Goal: Information Seeking & Learning: Find specific fact

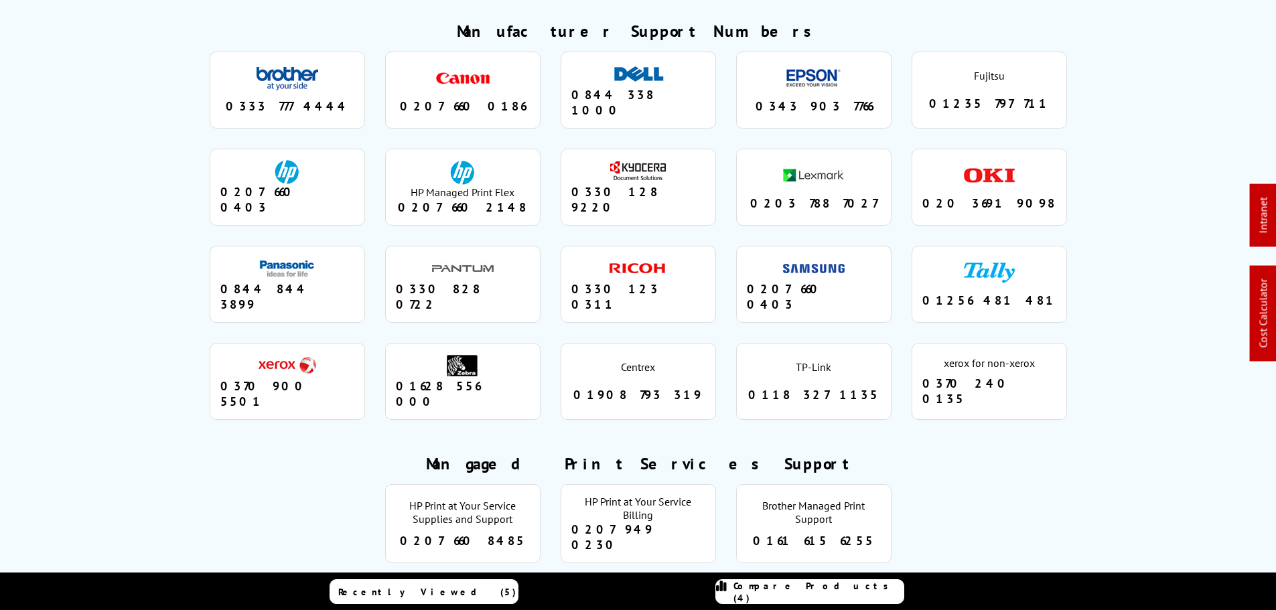
scroll to position [1276, 0]
drag, startPoint x: 462, startPoint y: 77, endPoint x: 411, endPoint y: 77, distance: 50.9
click at [411, 98] on div "0207 660 0186" at bounding box center [463, 105] width 134 height 15
copy div "0207 660 0186"
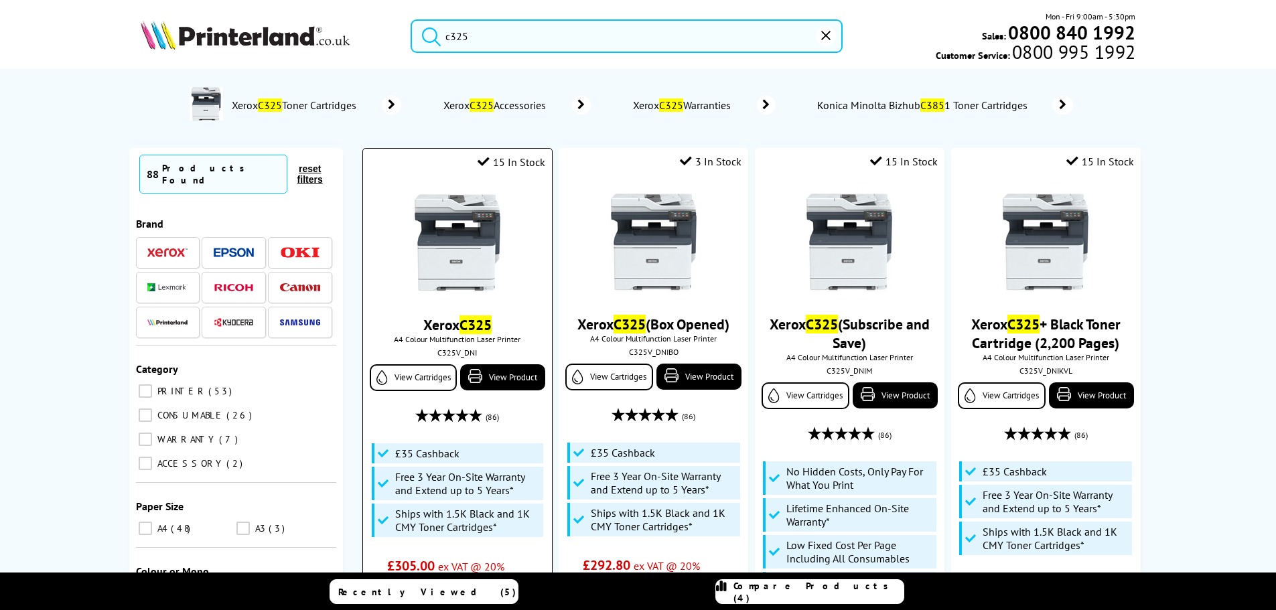
type input "c325"
click at [467, 246] on img at bounding box center [457, 242] width 100 height 100
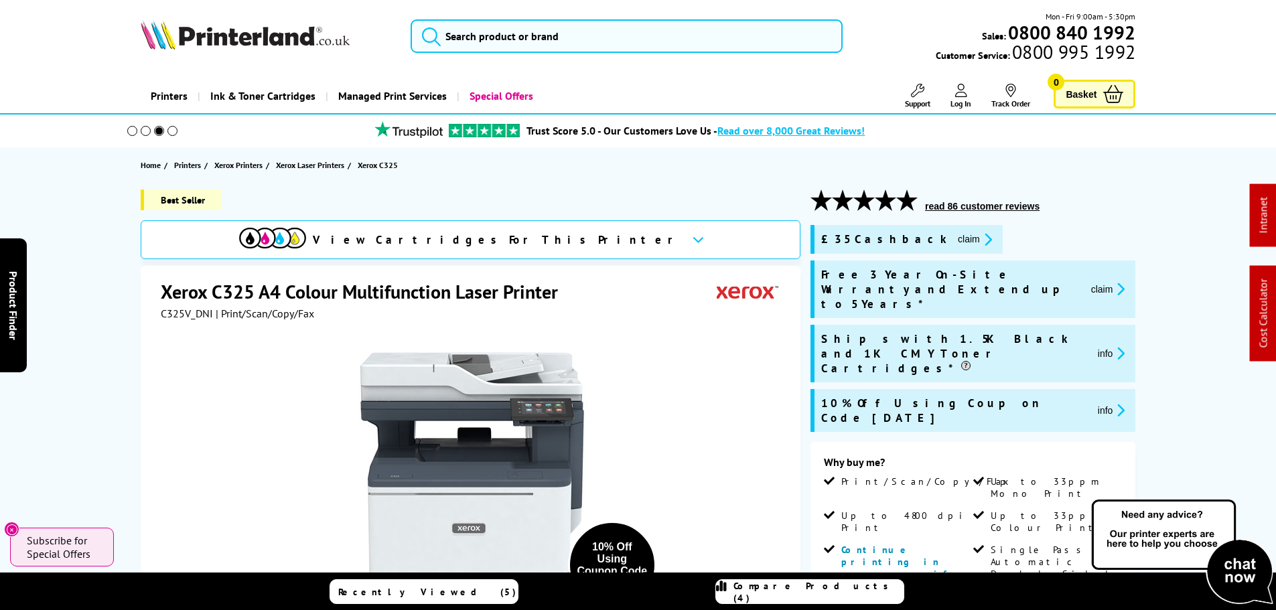
click at [241, 288] on h1 "Xerox C325 A4 Colour Multifunction Laser Printer" at bounding box center [366, 291] width 410 height 25
copy h1 "C325"
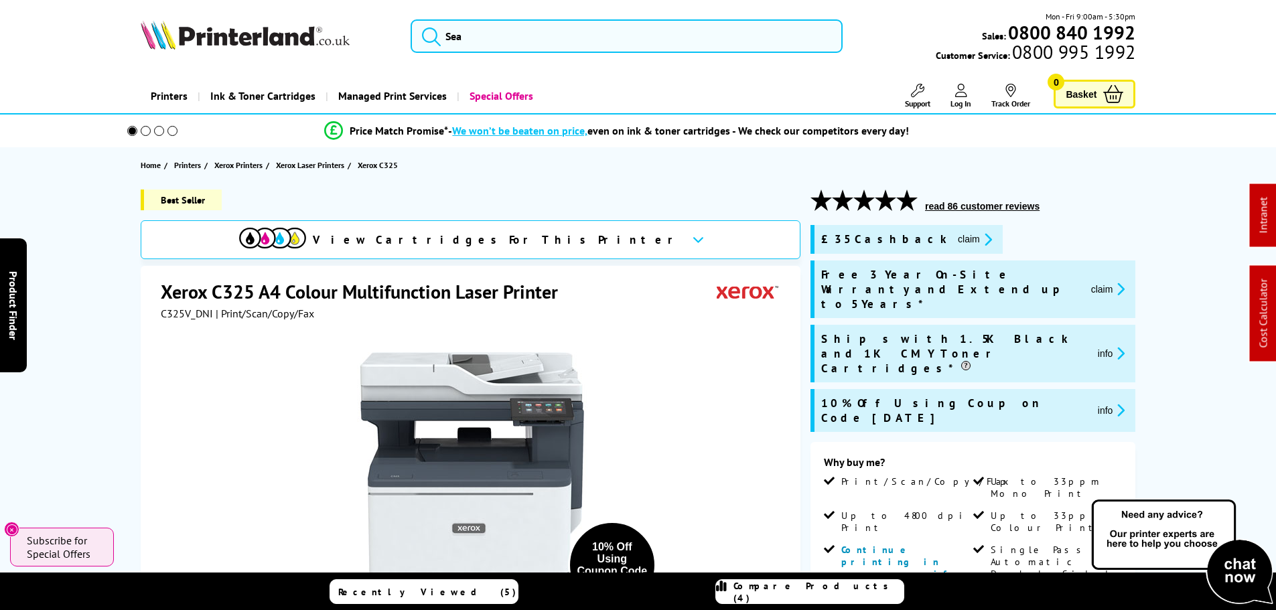
click at [173, 319] on span "C325V_DNI" at bounding box center [187, 313] width 52 height 13
click at [174, 319] on span "C325V_DNI" at bounding box center [187, 313] width 52 height 13
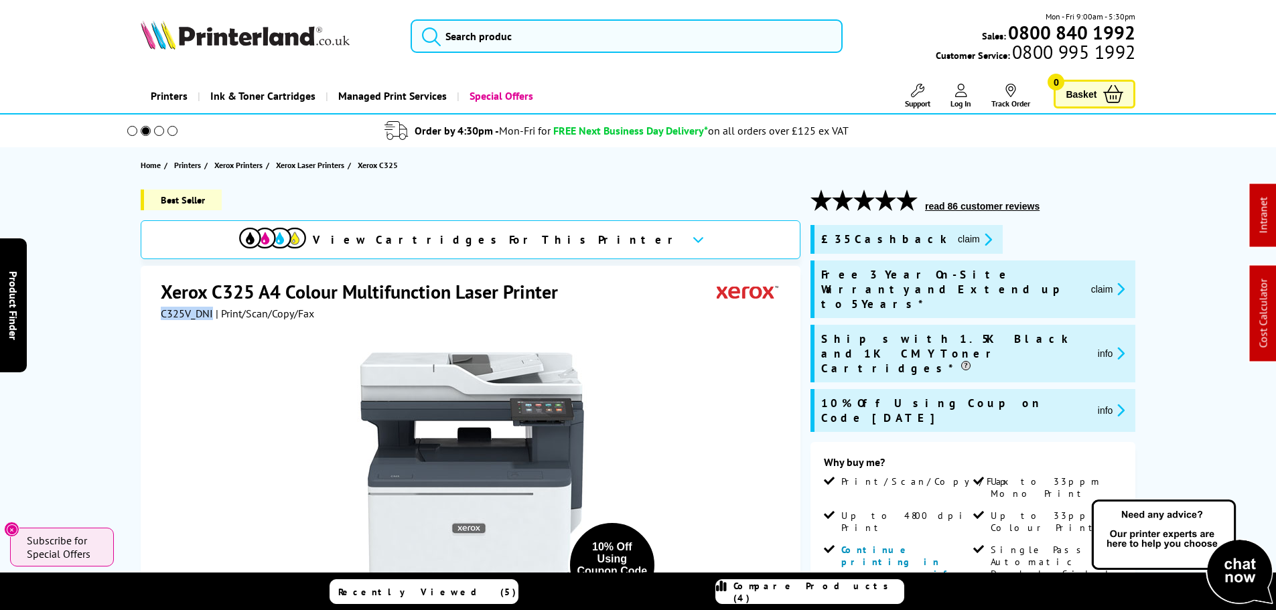
copy span "C325V_DNI"
drag, startPoint x: 566, startPoint y: 45, endPoint x: 505, endPoint y: 44, distance: 60.9
click at [536, 44] on input "search" at bounding box center [626, 35] width 432 height 33
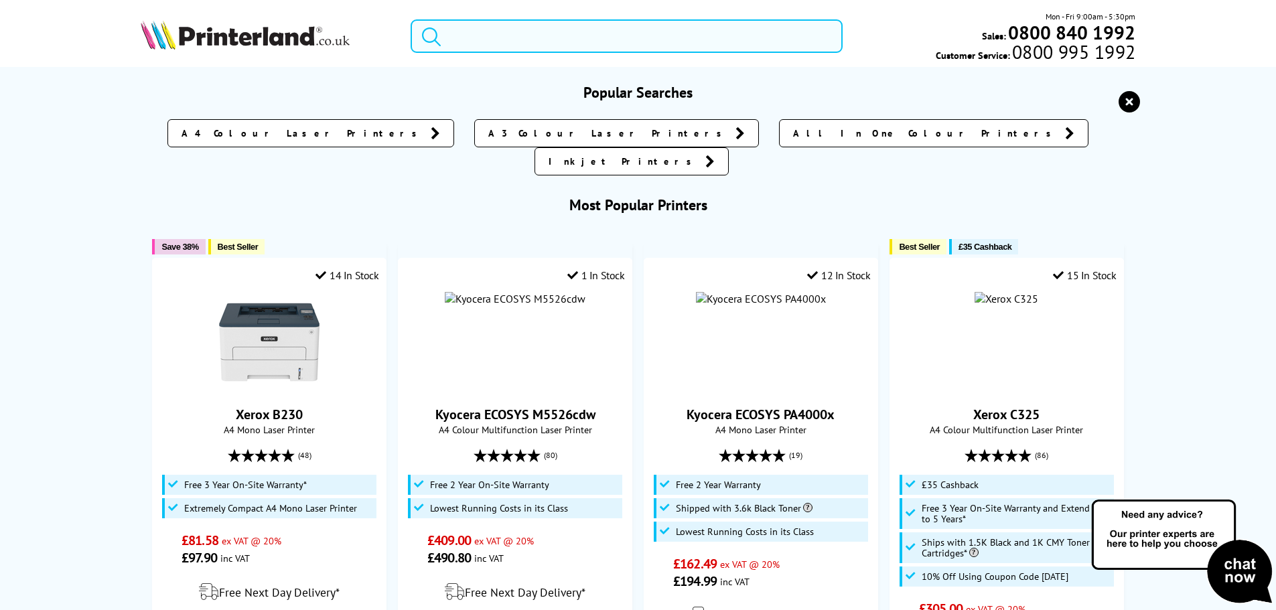
paste input "C320"
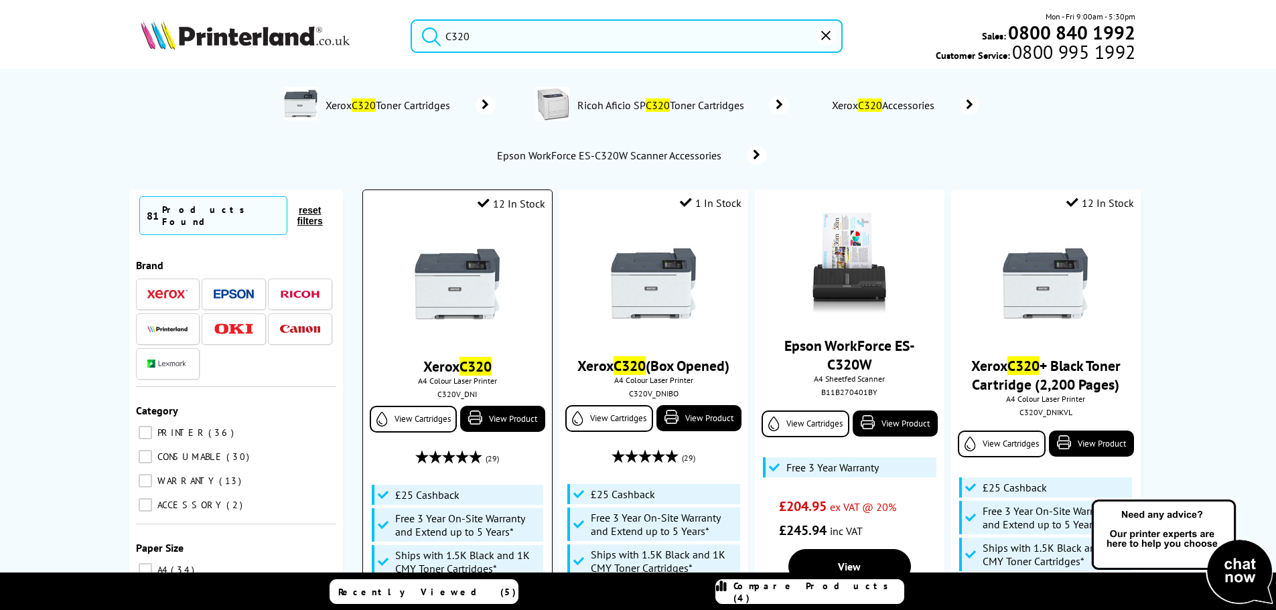
click at [455, 396] on div "C320V_DNI" at bounding box center [457, 394] width 168 height 10
copy div "C320V_DNI"
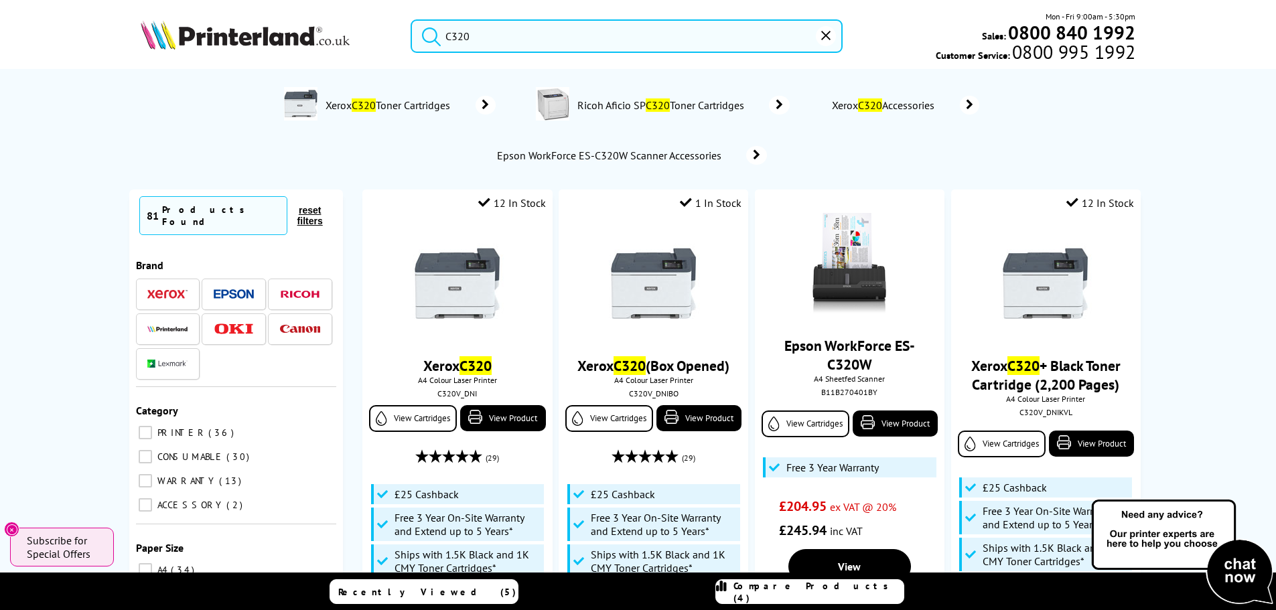
drag, startPoint x: 435, startPoint y: 27, endPoint x: 533, endPoint y: 154, distance: 160.3
click at [315, 29] on div "C320 Mon - Fri 9:00am - 5:30pm Sales: 0800 840 1992 Customer Service: 0800 995 …" at bounding box center [637, 39] width 1071 height 59
paste input "700"
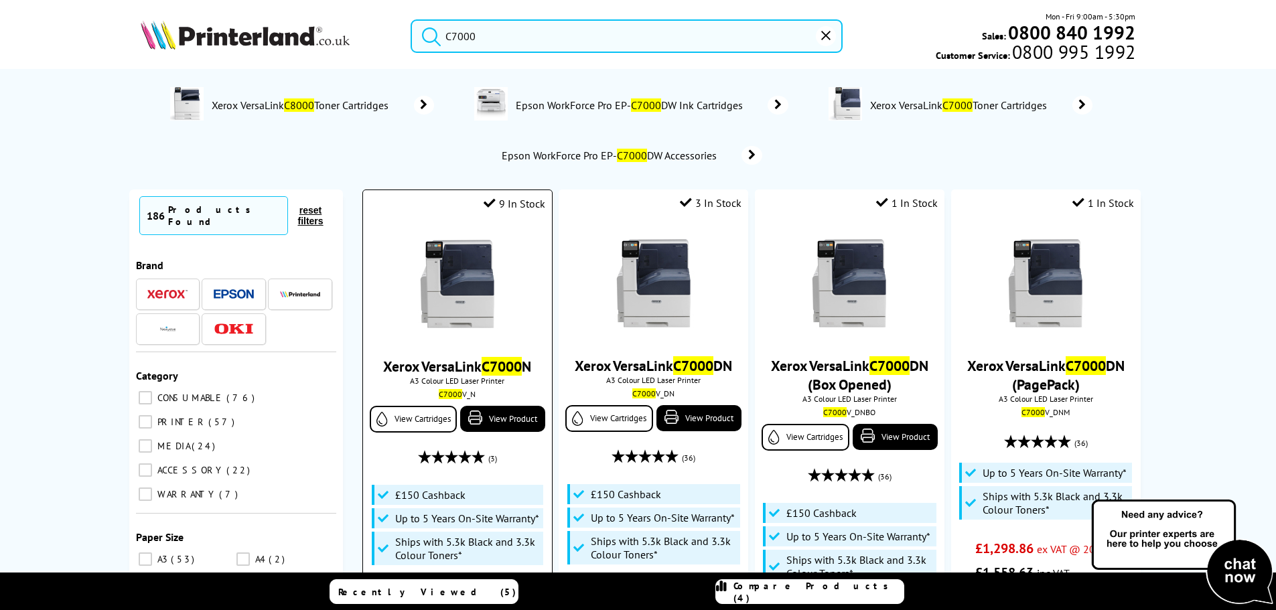
type input "C7000"
click at [454, 392] on mark "C7000" at bounding box center [450, 394] width 23 height 10
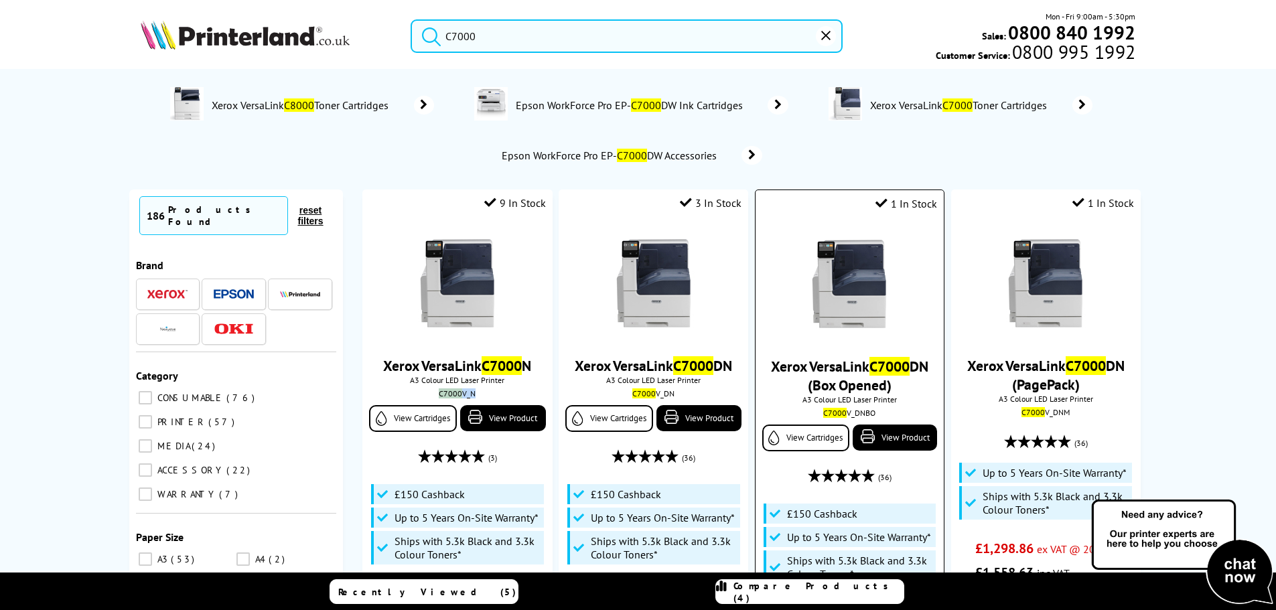
copy div "C7000 V_N"
click at [655, 393] on div "C7000 V_DN" at bounding box center [653, 394] width 168 height 10
copy div "C7000 V_DN"
